Goal: Transaction & Acquisition: Purchase product/service

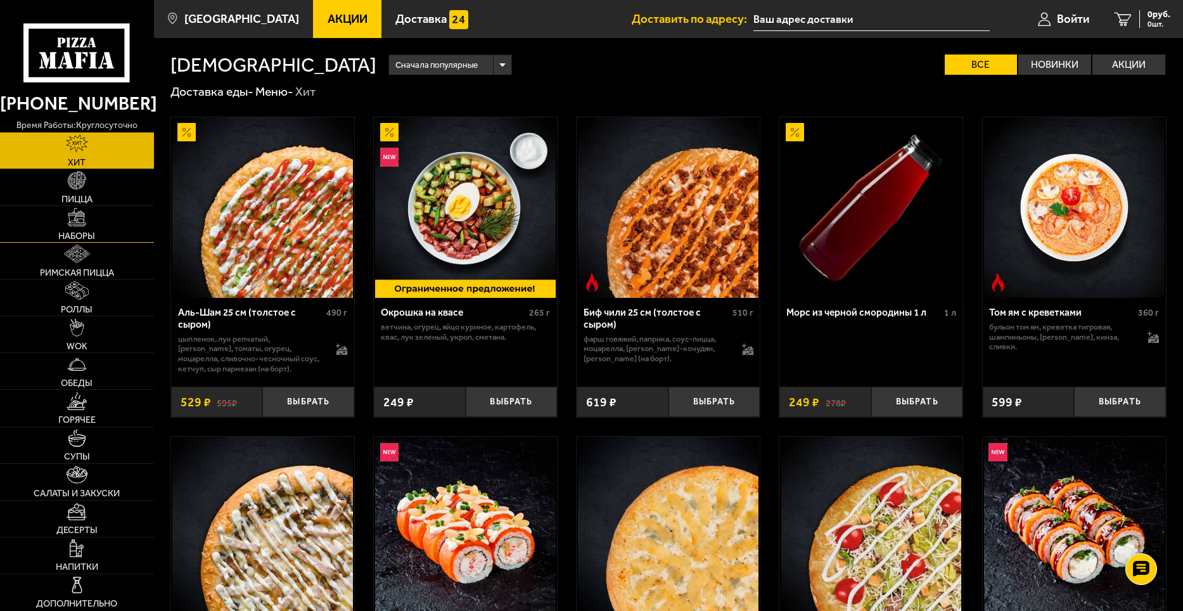
click at [125, 219] on link "Наборы" at bounding box center [77, 224] width 154 height 36
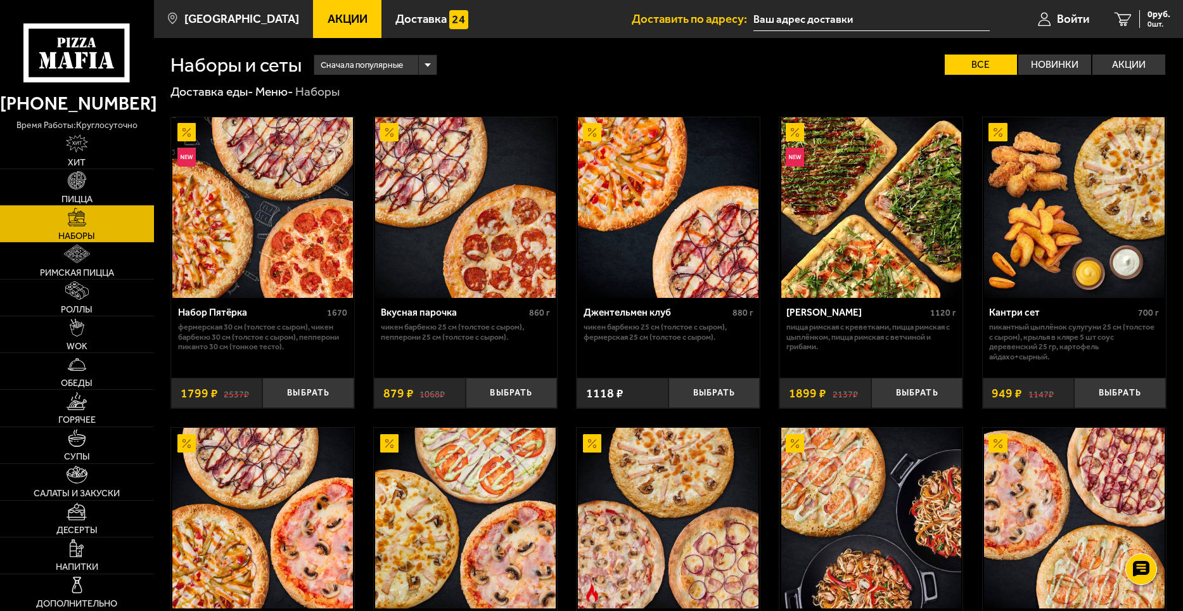
click at [122, 198] on link "Пицца" at bounding box center [77, 187] width 154 height 36
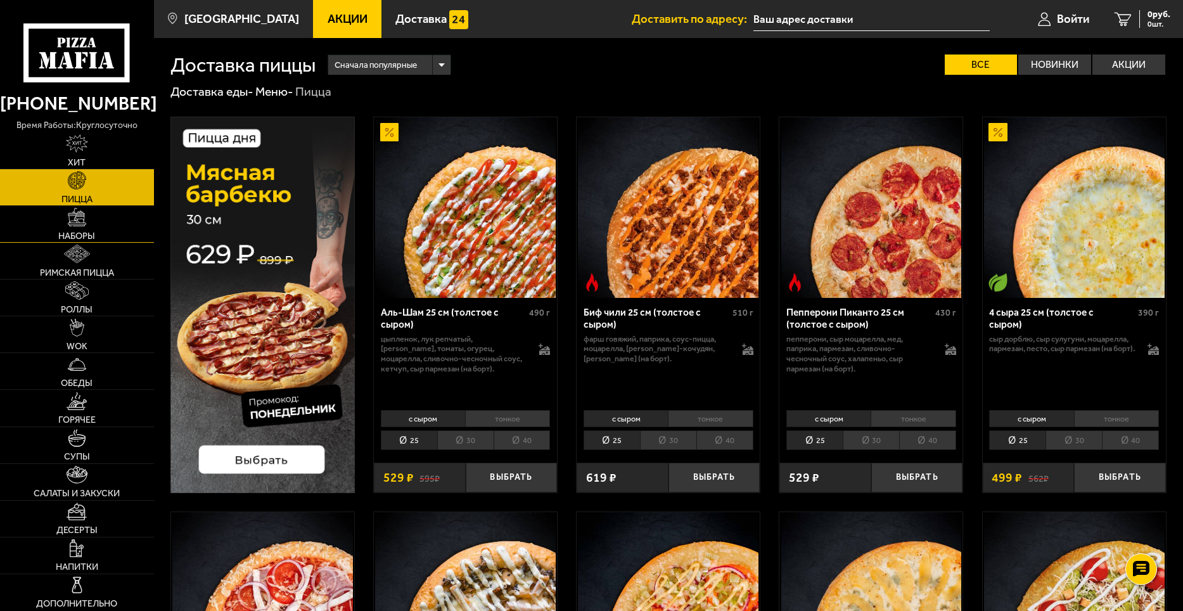
click at [143, 226] on link "Наборы" at bounding box center [77, 224] width 154 height 36
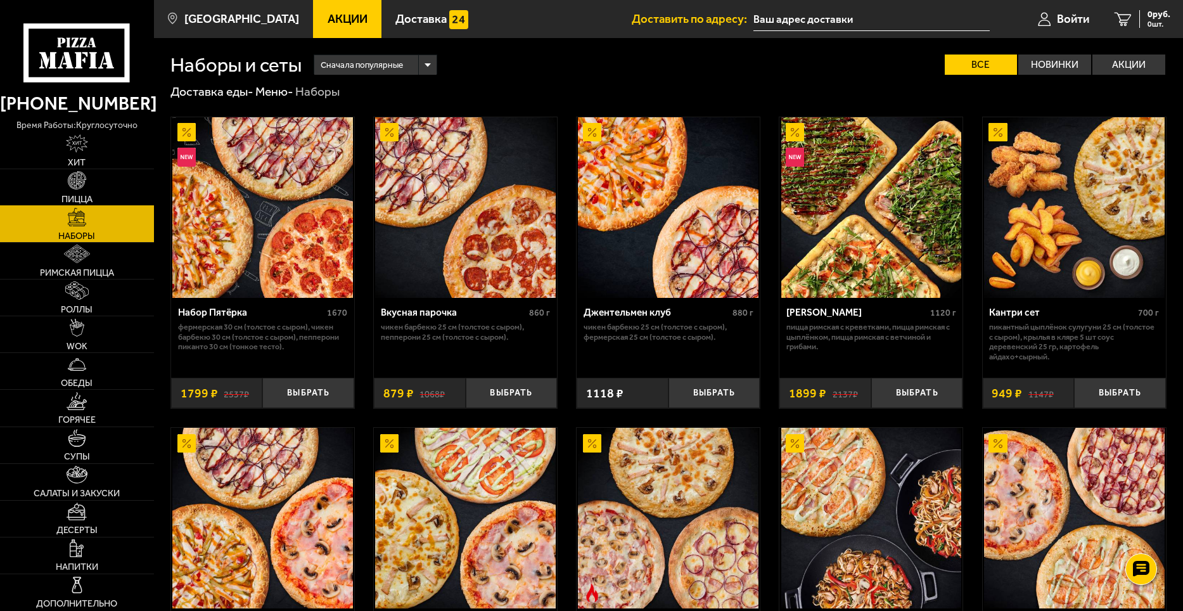
click at [125, 188] on link "Пицца" at bounding box center [77, 187] width 154 height 36
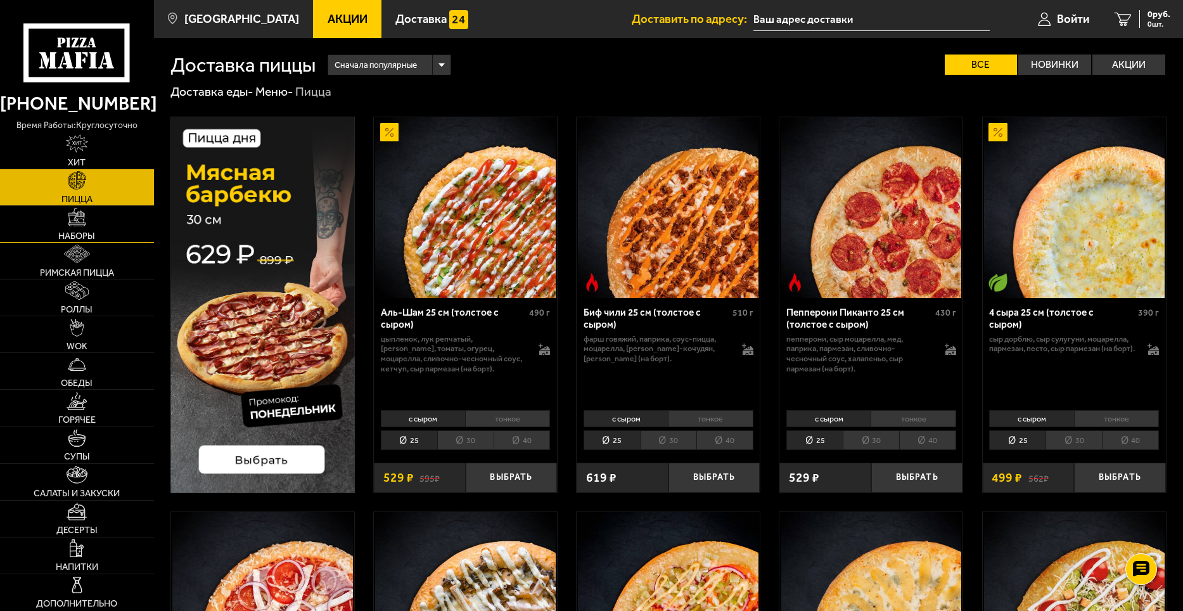
click at [89, 227] on link "Наборы" at bounding box center [77, 224] width 154 height 36
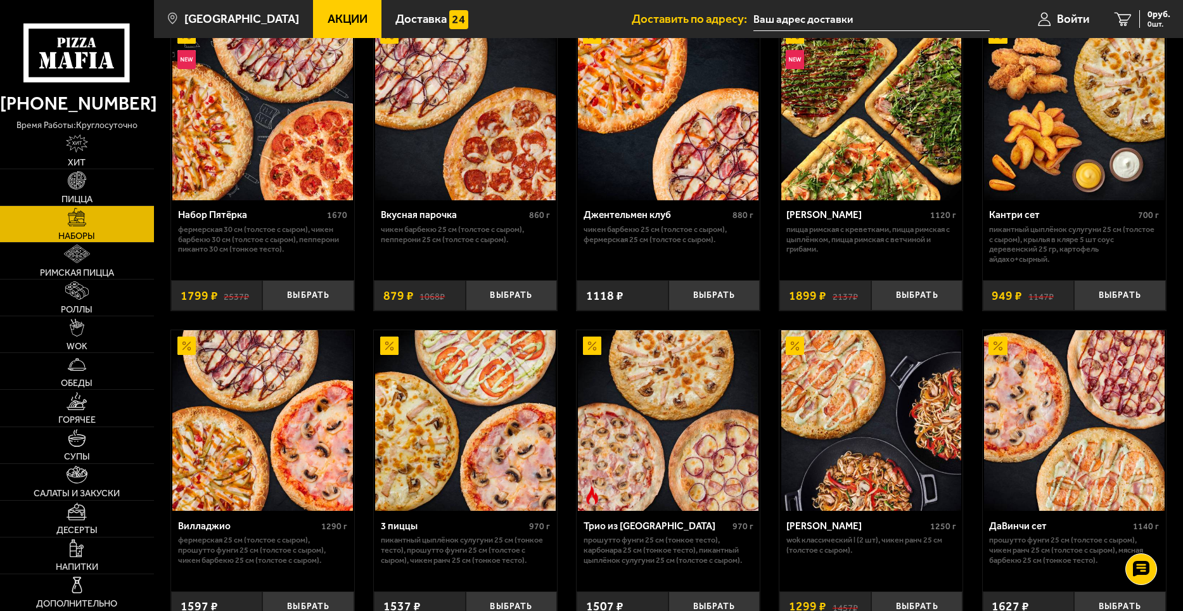
scroll to position [127, 0]
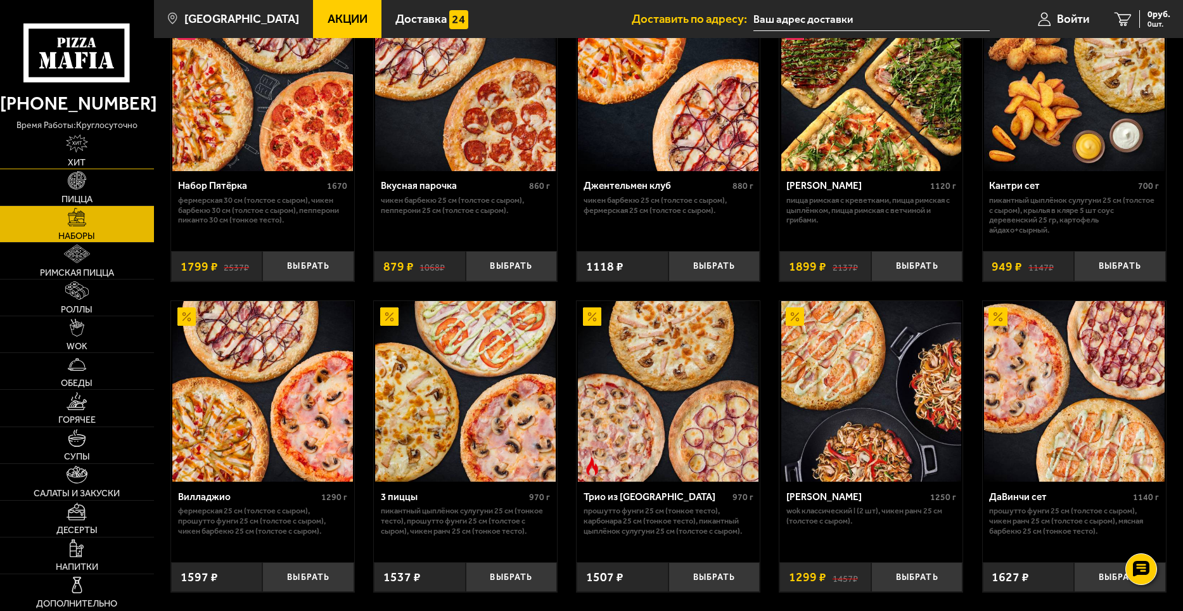
click at [56, 151] on link "Хит" at bounding box center [77, 150] width 154 height 36
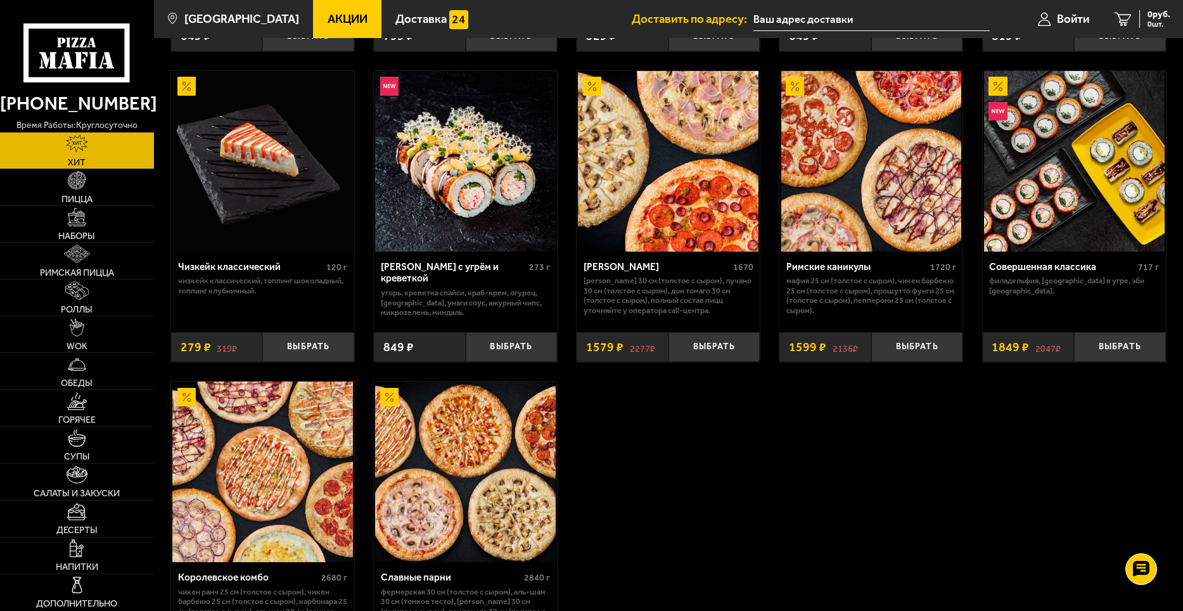
scroll to position [634, 0]
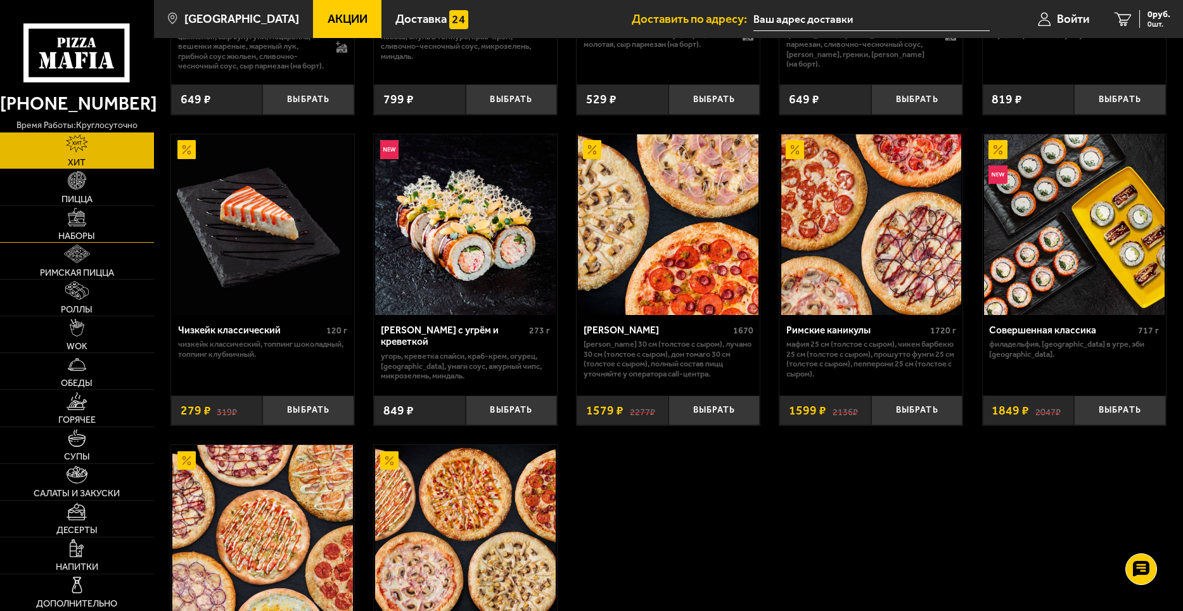
click at [112, 214] on link "Наборы" at bounding box center [77, 224] width 154 height 36
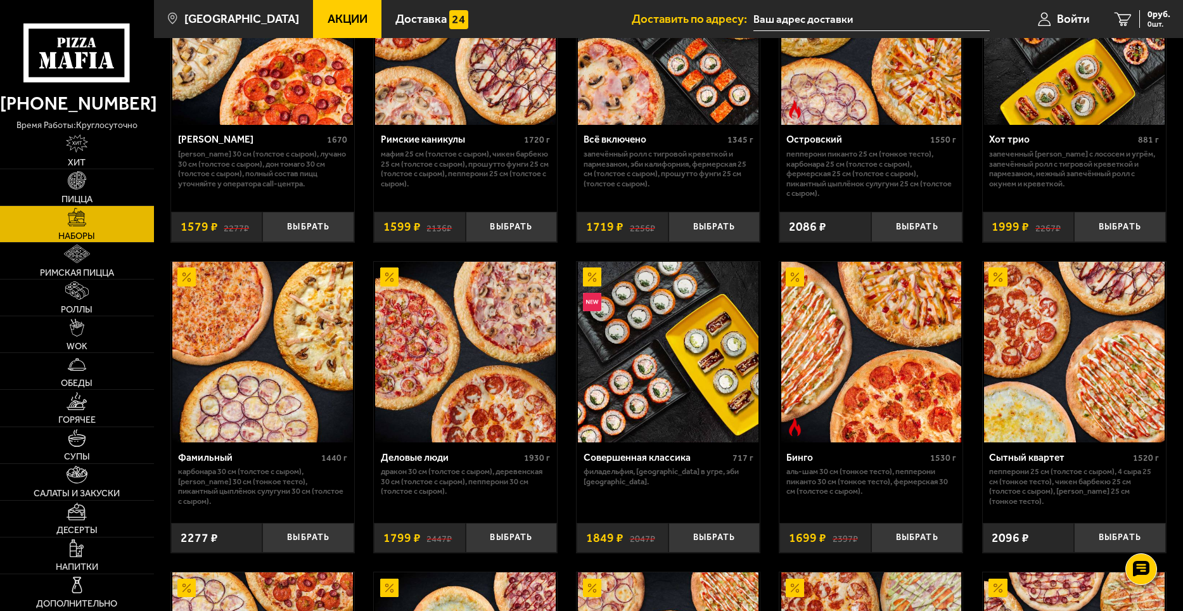
scroll to position [1078, 0]
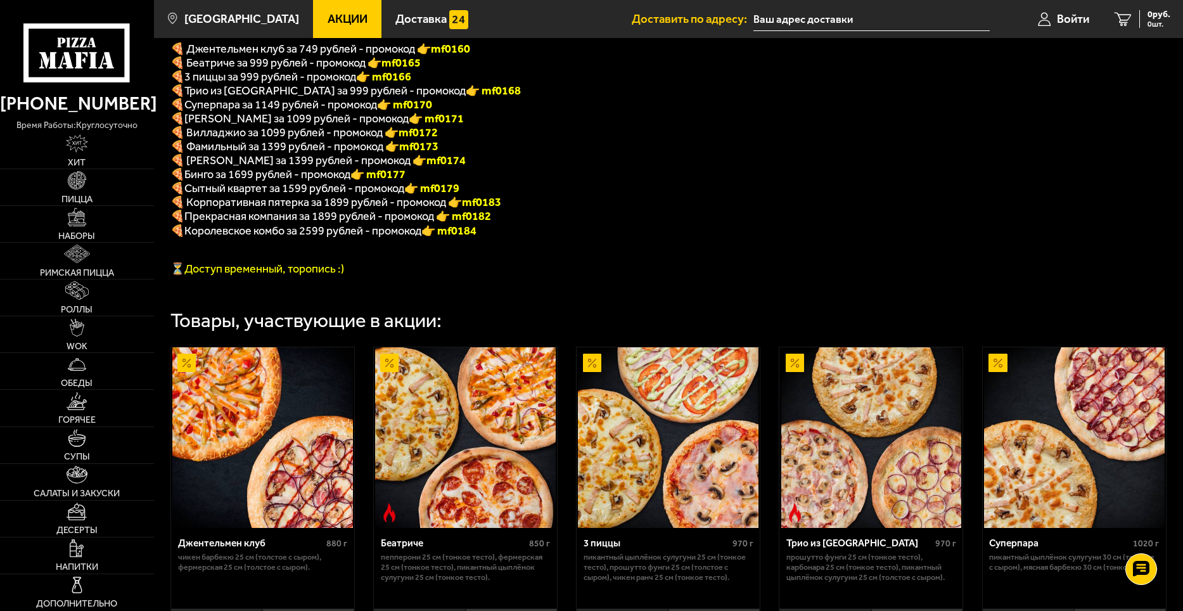
scroll to position [342, 0]
drag, startPoint x: 425, startPoint y: 87, endPoint x: 380, endPoint y: 86, distance: 45.0
click at [380, 84] on p "🍕 3 пиццы за 999 рублей - промокод 👉 mf0166" at bounding box center [494, 77] width 649 height 14
copy font "f0166"
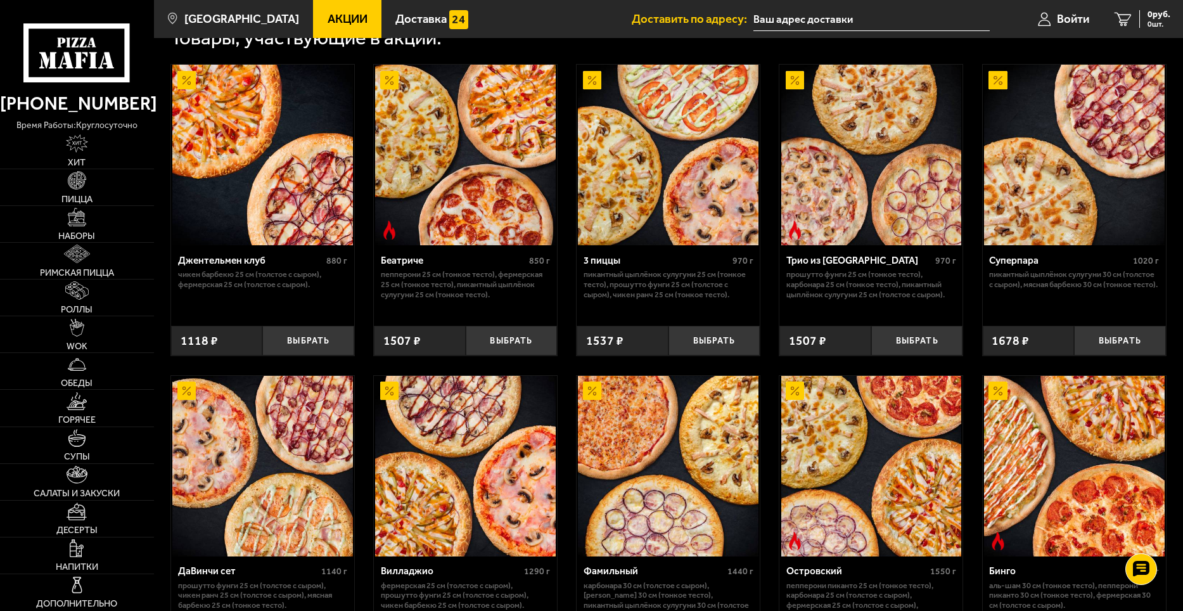
scroll to position [595, 0]
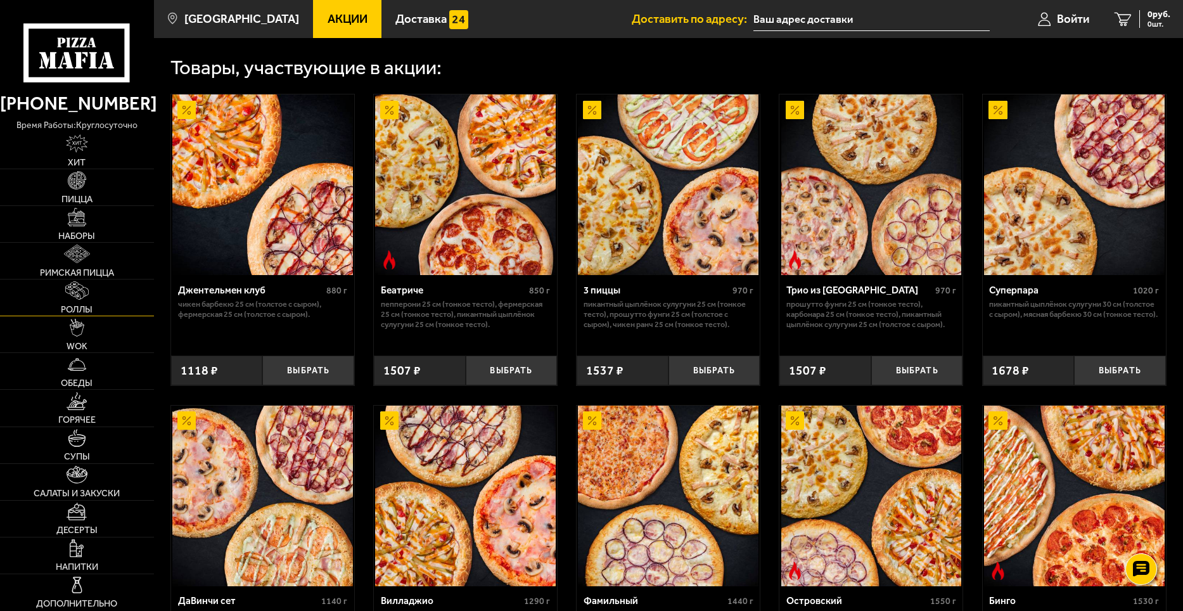
click at [101, 300] on link "Роллы" at bounding box center [77, 298] width 154 height 36
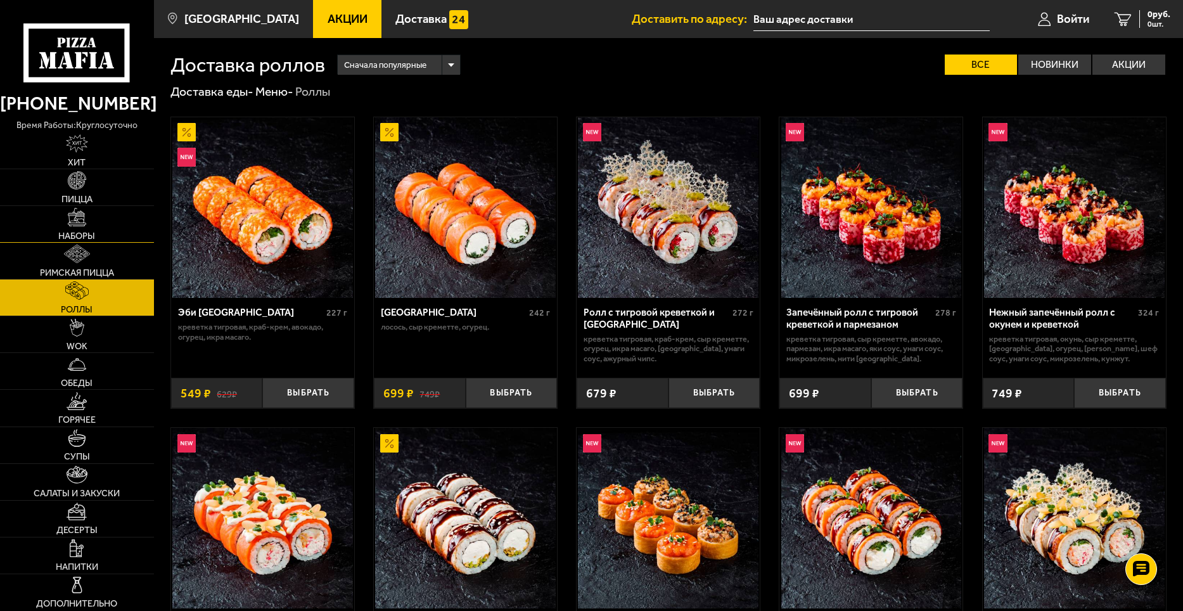
click at [84, 227] on link "Наборы" at bounding box center [77, 224] width 154 height 36
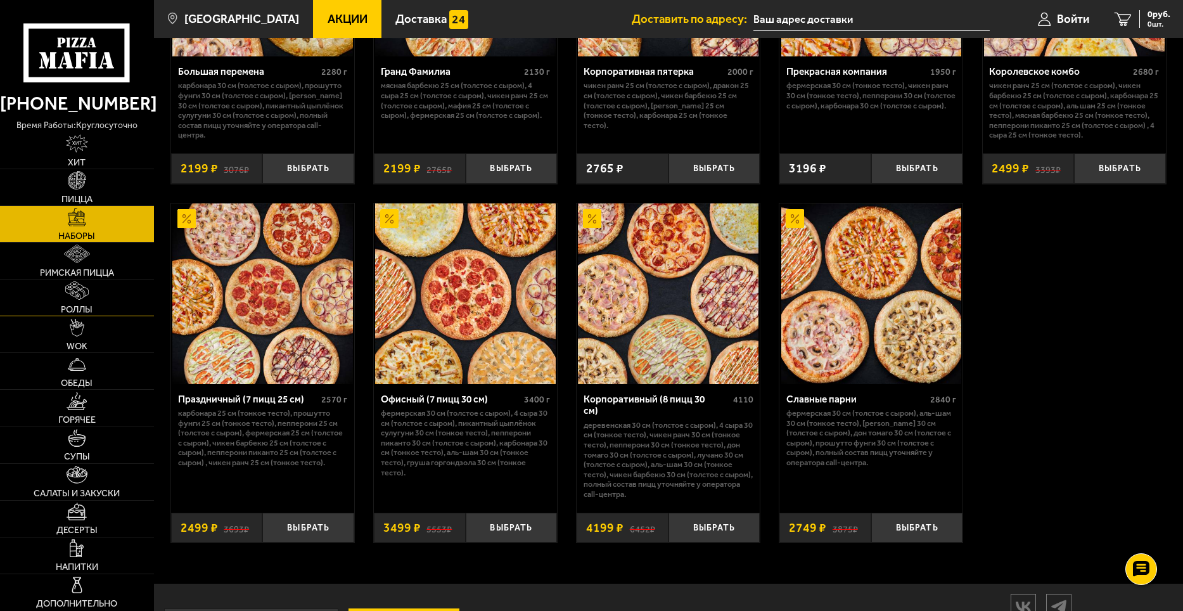
scroll to position [1799, 0]
